Goal: Check status: Check status

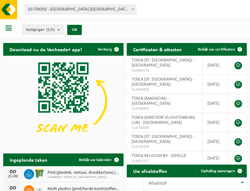
click at [133, 9] on b at bounding box center [133, 10] width 3 height 2
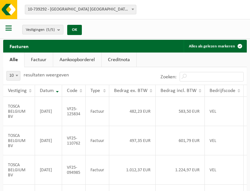
click at [133, 9] on b at bounding box center [133, 10] width 3 height 2
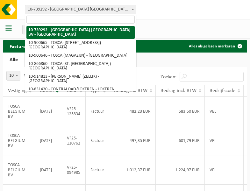
select select "119212"
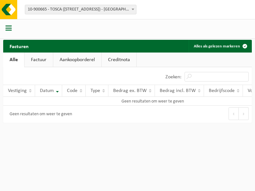
click at [133, 9] on b at bounding box center [133, 10] width 3 height 2
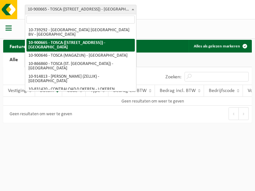
select select "119209"
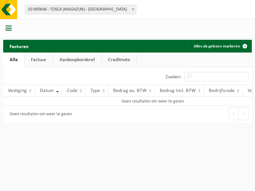
click at [133, 9] on b at bounding box center [133, 10] width 3 height 2
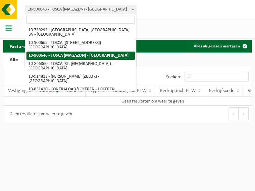
select select "103057"
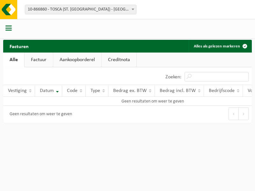
click at [133, 9] on b at bounding box center [133, 10] width 3 height 2
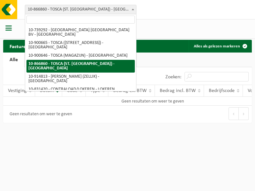
select select "126716"
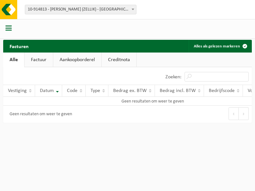
click at [133, 9] on b at bounding box center [133, 10] width 3 height 2
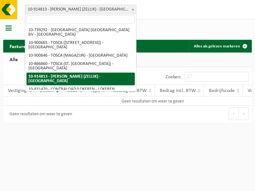
select select "88625"
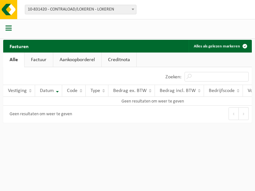
click at [133, 9] on b at bounding box center [133, 10] width 3 height 2
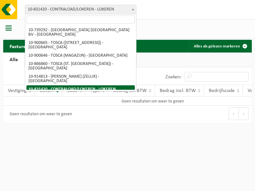
select select "99558"
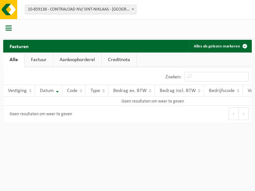
click at [133, 9] on b at bounding box center [133, 10] width 3 height 2
